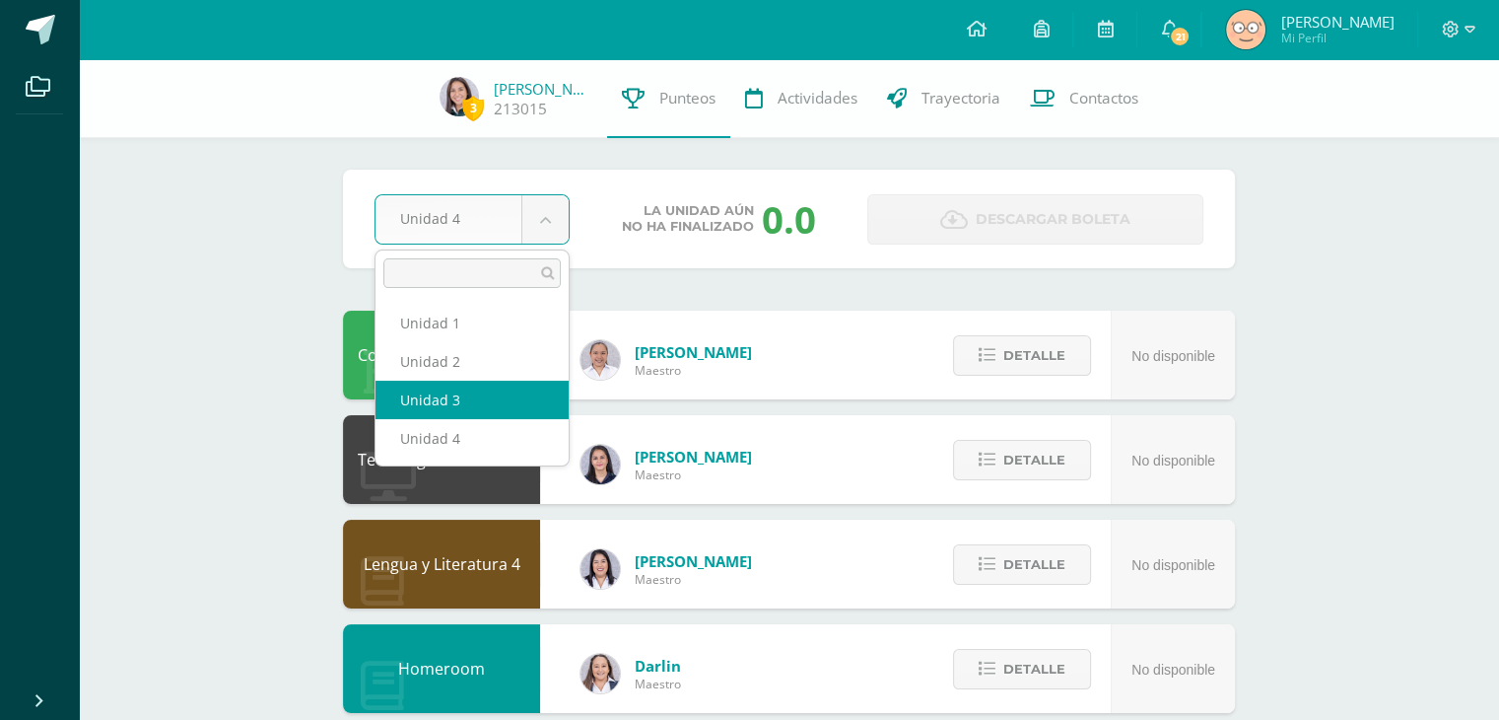
select select "Unidad 3"
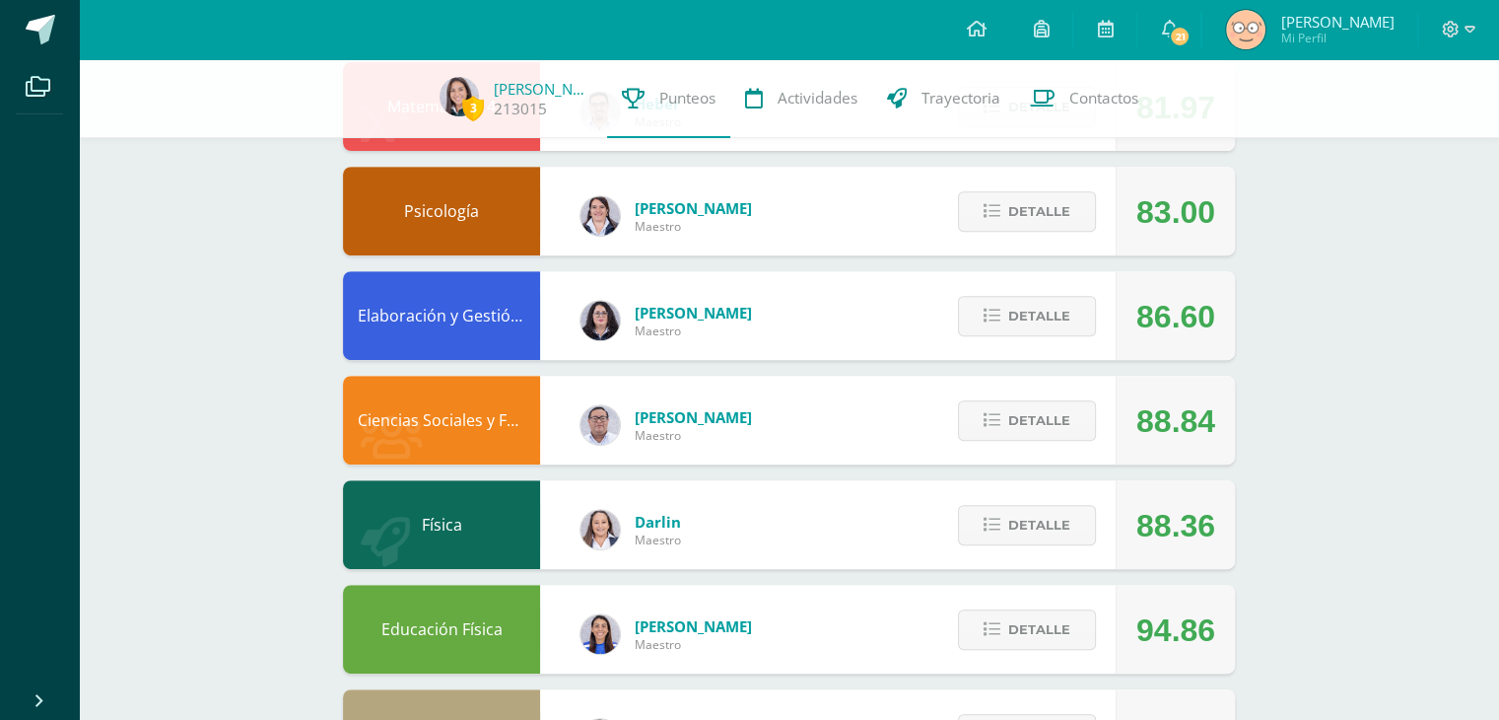
scroll to position [753, 0]
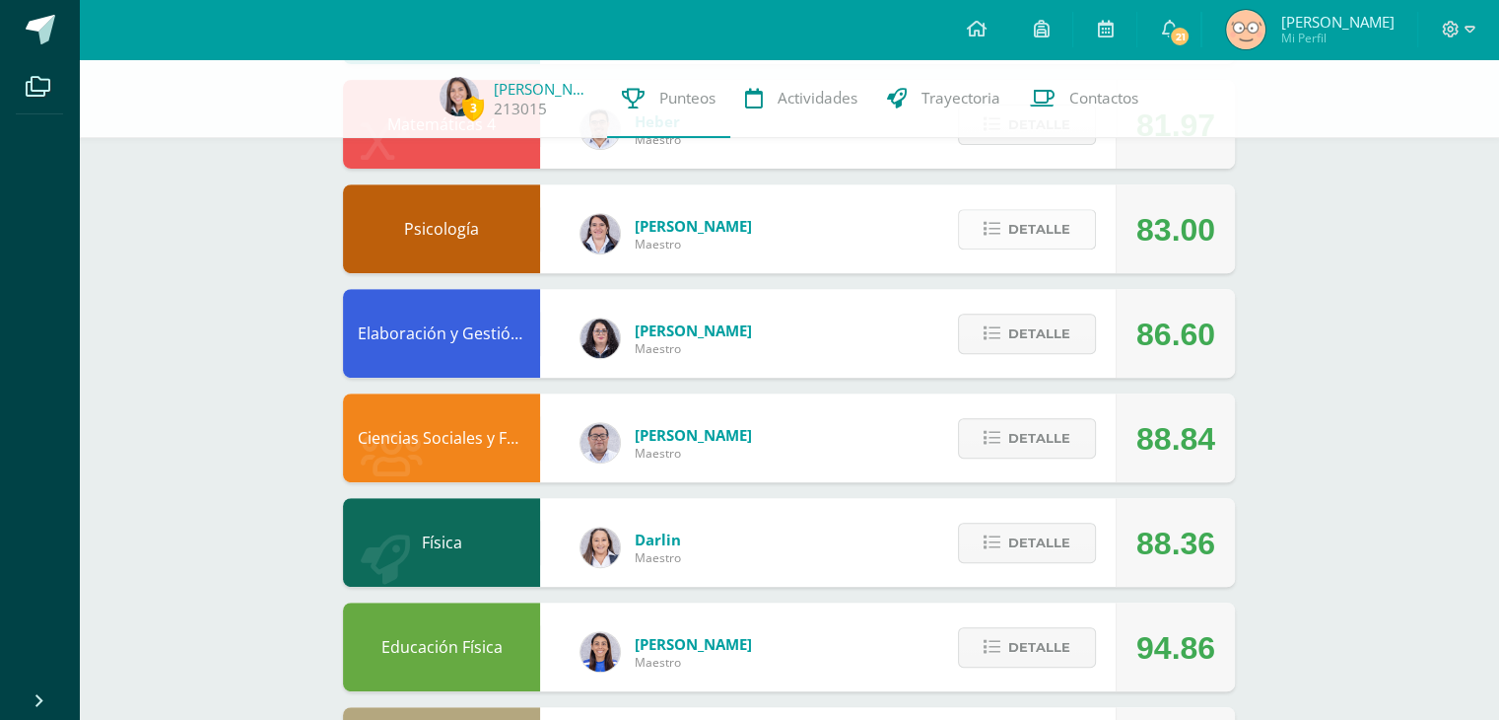
click at [993, 223] on icon at bounding box center [992, 229] width 17 height 17
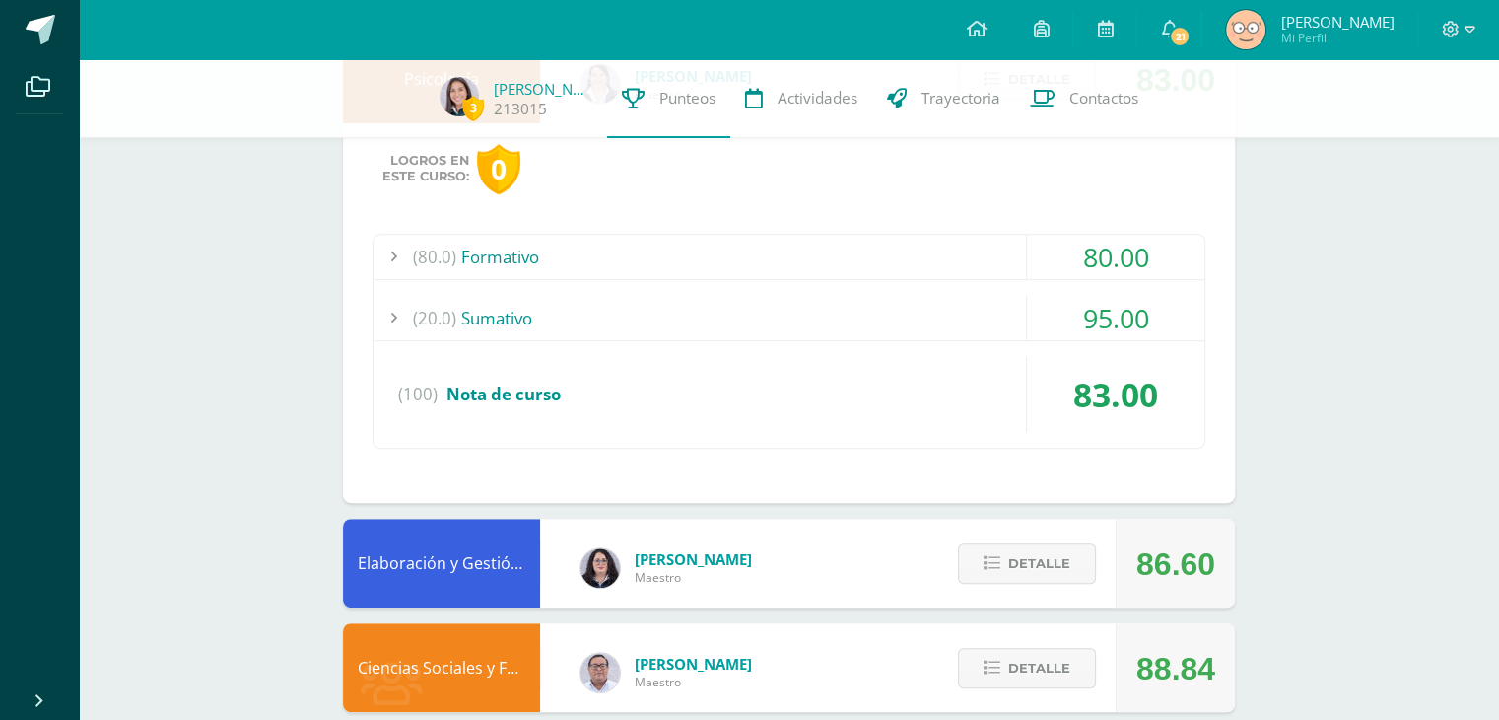
scroll to position [903, 0]
click at [631, 312] on div "(20.0) Sumativo" at bounding box center [789, 318] width 831 height 44
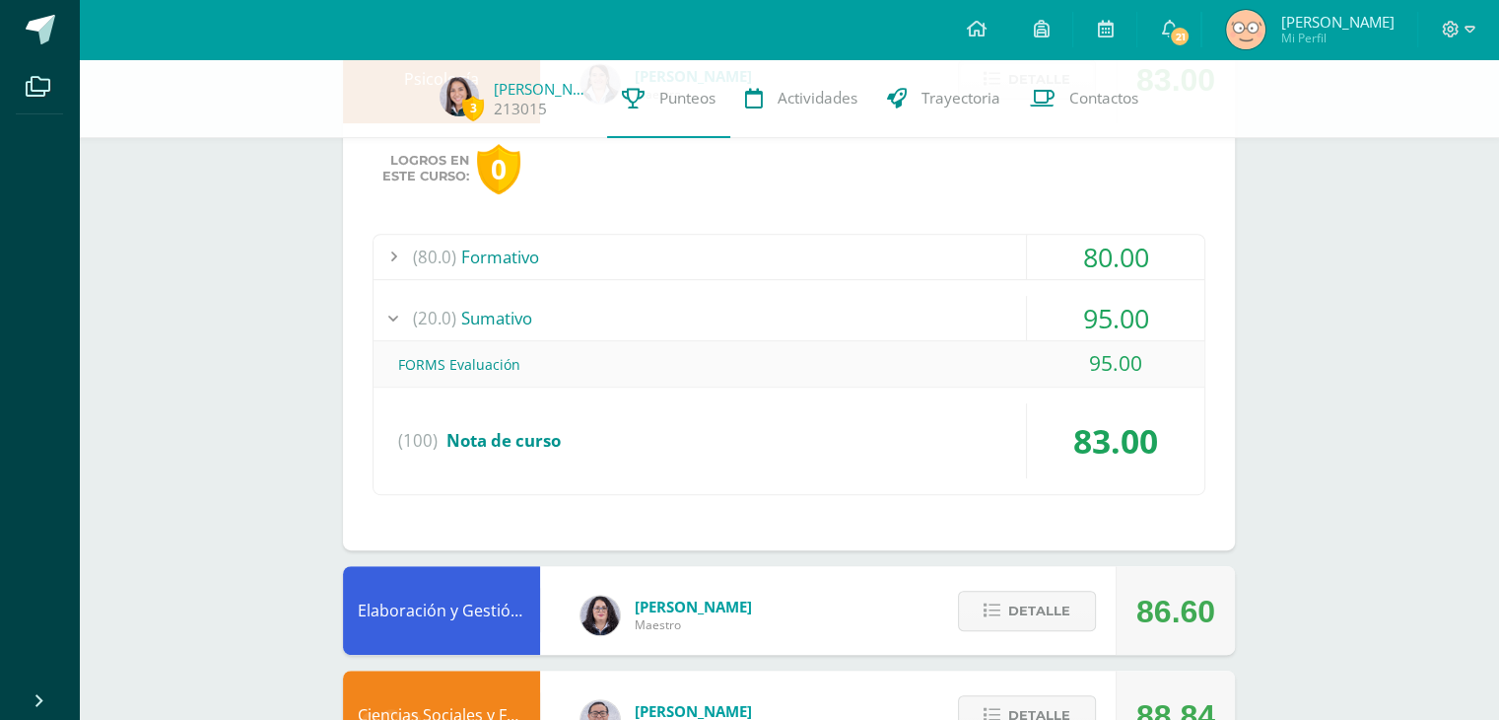
click at [575, 242] on div "(80.0) Formativo" at bounding box center [789, 257] width 831 height 44
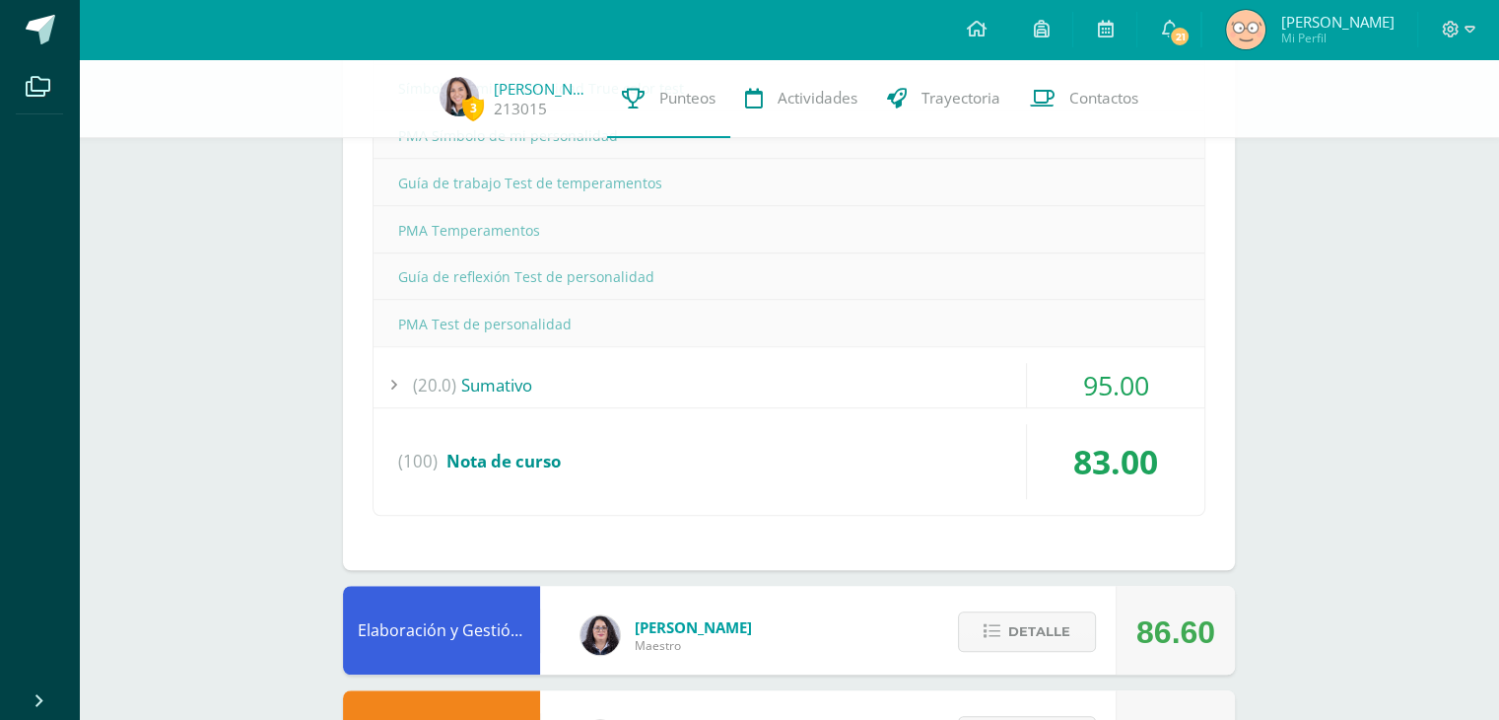
scroll to position [1307, 0]
